Goal: Browse casually: Explore the website without a specific task or goal

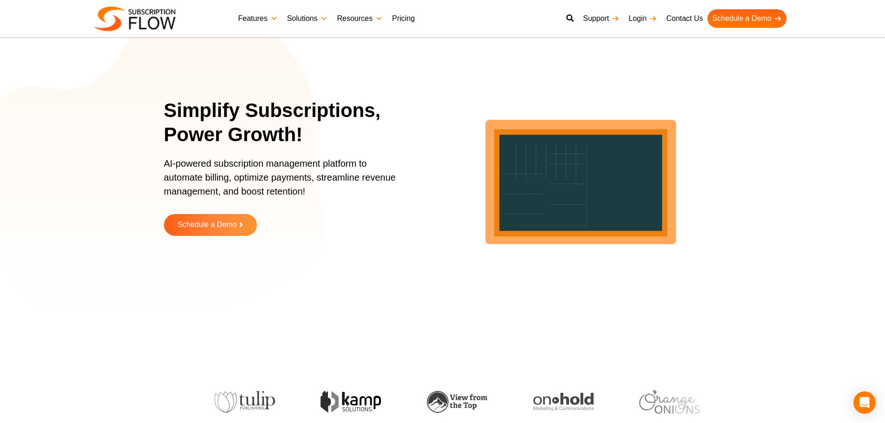
click at [233, 178] on p "AI-powered subscription management platform to automate billing, optimize payme…" at bounding box center [285, 182] width 242 height 51
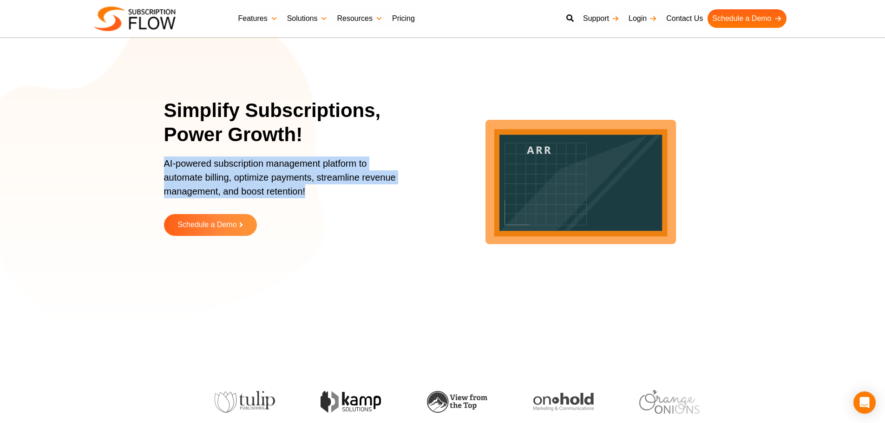
click at [233, 178] on p "AI-powered subscription management platform to automate billing, optimize payme…" at bounding box center [285, 182] width 242 height 51
click at [178, 174] on p "AI-powered subscription management platform to automate billing, optimize payme…" at bounding box center [285, 182] width 242 height 51
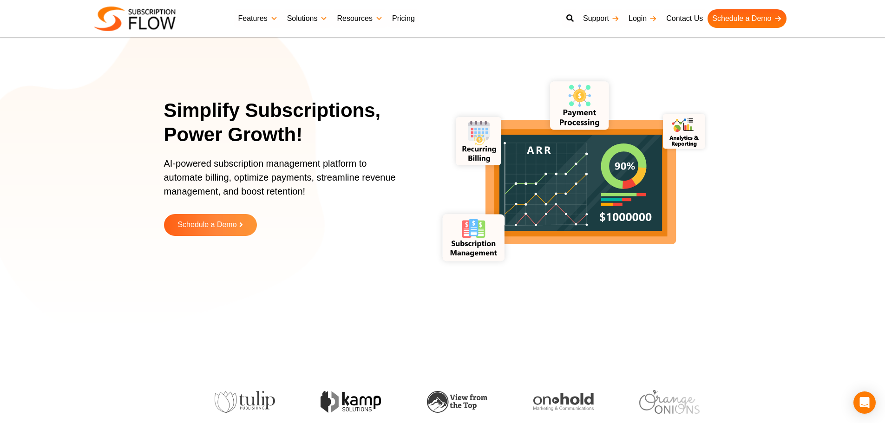
click at [119, 76] on section "Simplify Subscriptions, Power Growth! AI-powered subscription management platfo…" at bounding box center [442, 174] width 885 height 302
click at [108, 87] on section "Simplify Subscriptions, Power Growth! AI-powered subscription management platfo…" at bounding box center [442, 174] width 885 height 302
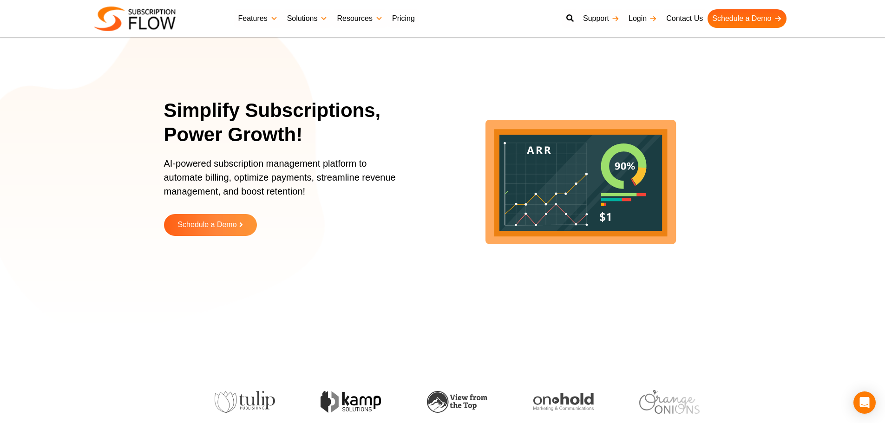
drag, startPoint x: 72, startPoint y: 122, endPoint x: 94, endPoint y: 59, distance: 66.1
click at [72, 122] on section "Simplify Subscriptions, Power Growth! AI-powered subscription management platfo…" at bounding box center [442, 174] width 885 height 302
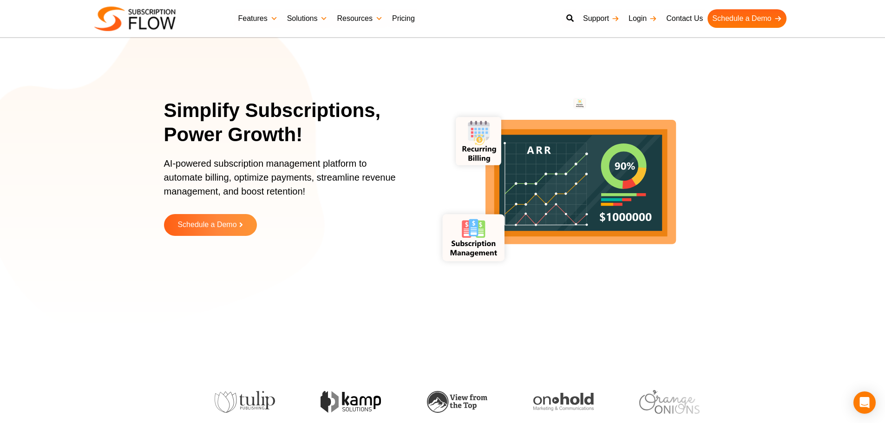
click at [189, 157] on p "AI-powered subscription management platform to automate billing, optimize payme…" at bounding box center [285, 182] width 242 height 51
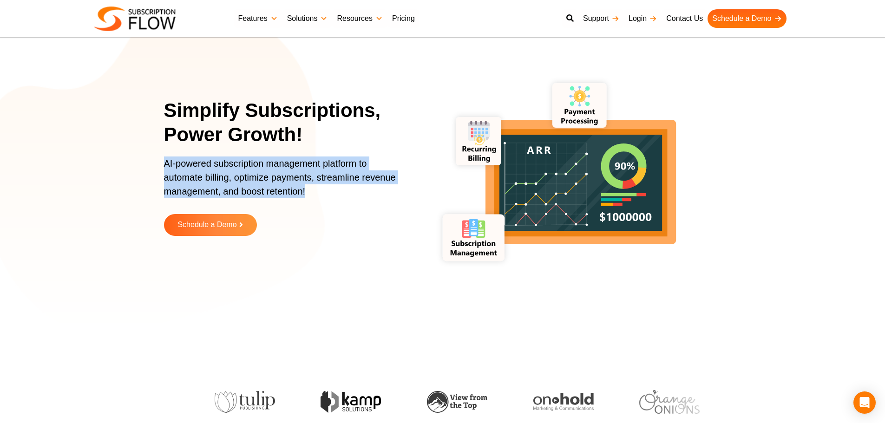
click at [189, 157] on p "AI-powered subscription management platform to automate billing, optimize payme…" at bounding box center [285, 182] width 242 height 51
click at [176, 172] on p "AI-powered subscription management platform to automate billing, optimize payme…" at bounding box center [285, 182] width 242 height 51
drag, startPoint x: 159, startPoint y: 159, endPoint x: 349, endPoint y: 207, distance: 196.0
click at [349, 207] on section "Simplify Subscriptions, Power Growth! AI-powered subscription management platfo…" at bounding box center [442, 174] width 885 height 302
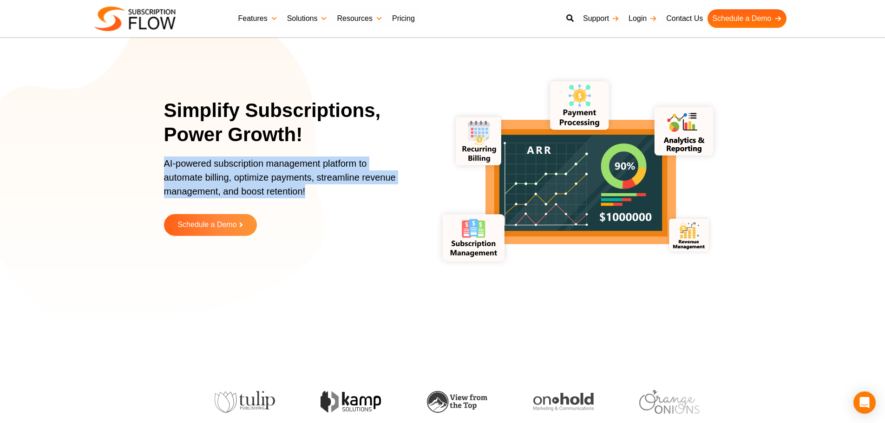
click at [214, 178] on p "AI-powered subscription management platform to automate billing, optimize payme…" at bounding box center [285, 182] width 242 height 51
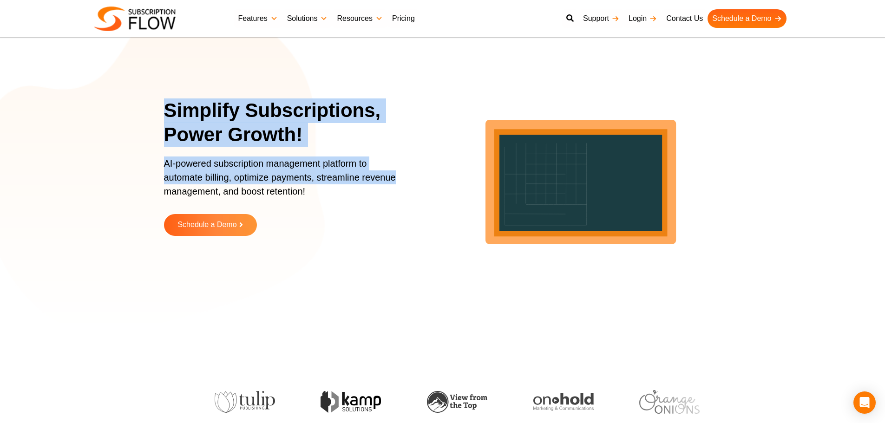
drag, startPoint x: 157, startPoint y: 114, endPoint x: 393, endPoint y: 183, distance: 246.3
click at [393, 183] on section "Simplify Subscriptions, Power Growth! AI-powered subscription management platfo…" at bounding box center [442, 174] width 885 height 302
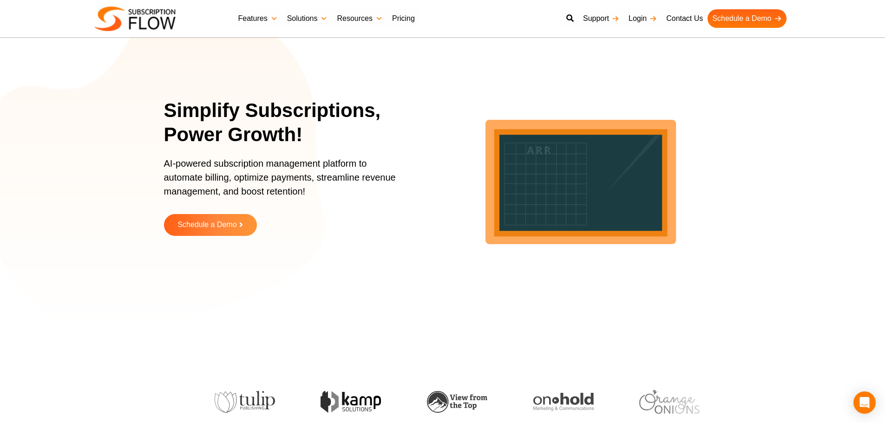
click at [300, 204] on p "AI-powered subscription management platform to automate billing, optimize payme…" at bounding box center [285, 182] width 242 height 51
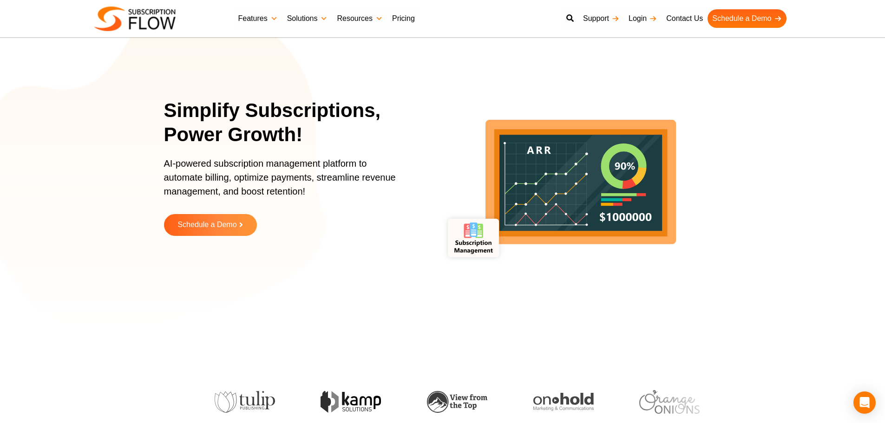
click at [112, 194] on section "Simplify Subscriptions, Power Growth! AI-powered subscription management platfo…" at bounding box center [442, 174] width 885 height 302
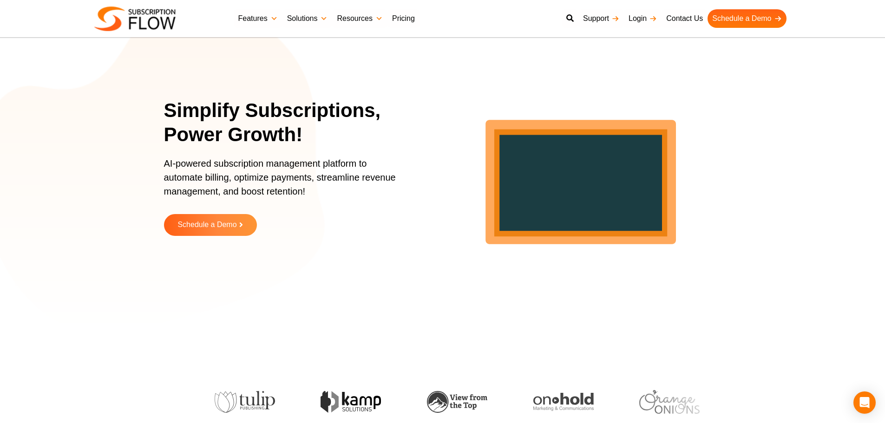
click at [159, 170] on section "Simplify Subscriptions, Power Growth! AI-powered subscription management platfo…" at bounding box center [442, 174] width 885 height 302
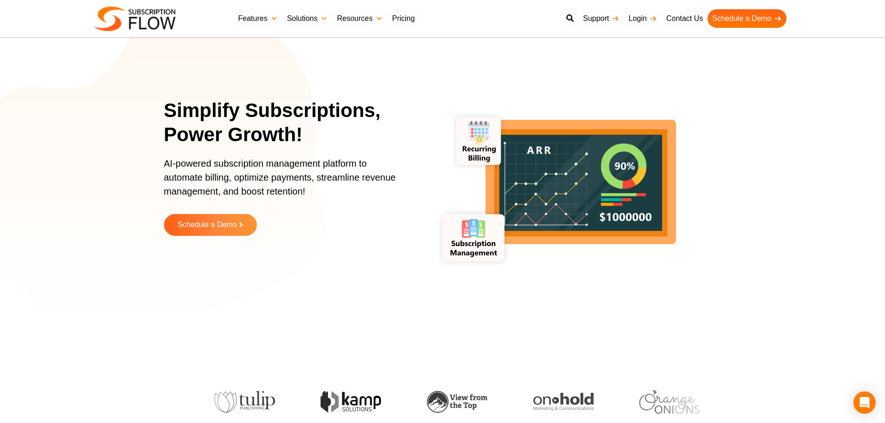
drag, startPoint x: 124, startPoint y: 118, endPoint x: 129, endPoint y: 107, distance: 11.8
click at [126, 113] on section "Simplify Subscriptions, Power Growth! AI-powered subscription management platfo…" at bounding box center [442, 174] width 885 height 302
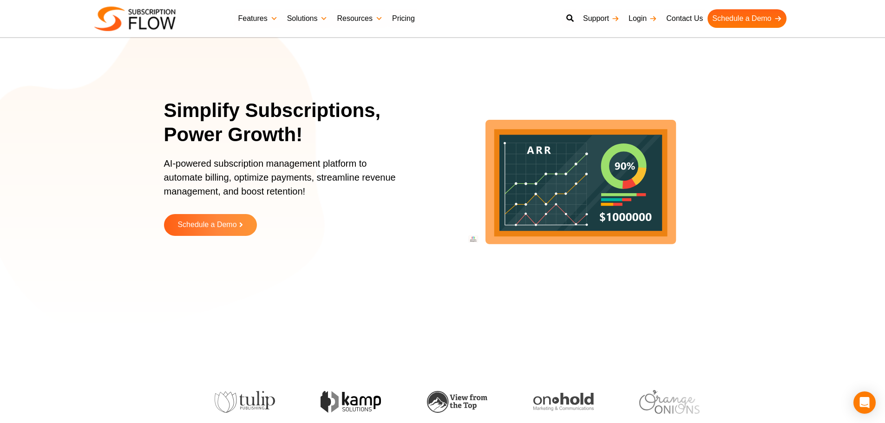
click at [689, 248] on icon "lottie-animation-container" at bounding box center [580, 174] width 302 height 302
